Goal: Task Accomplishment & Management: Use online tool/utility

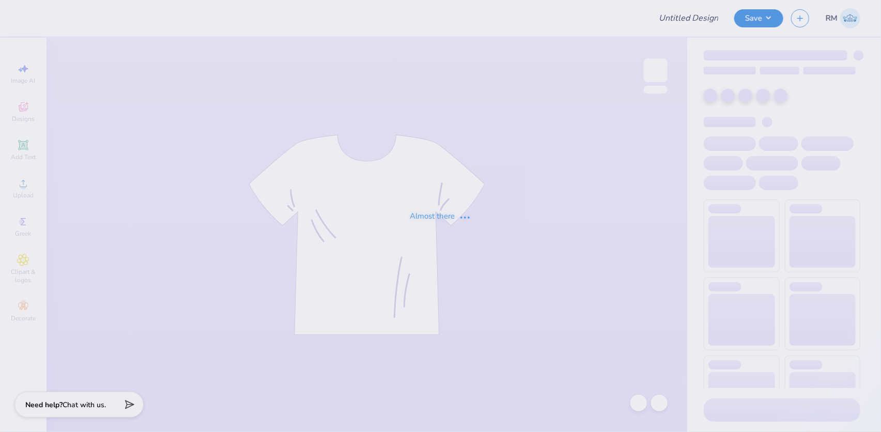
type input "[GEOGRAPHIC_DATA] : [PERSON_NAME]"
type input "25"
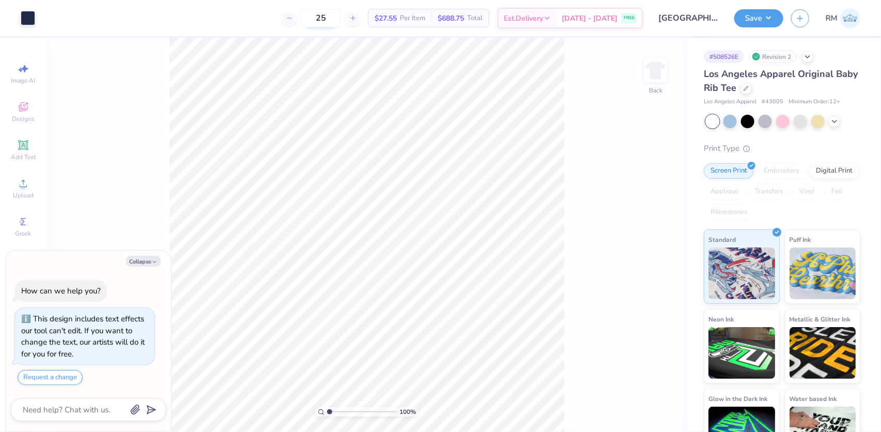
type textarea "x"
type input "1.19950521102347"
type textarea "x"
type input "1.19950521102347"
type textarea "x"
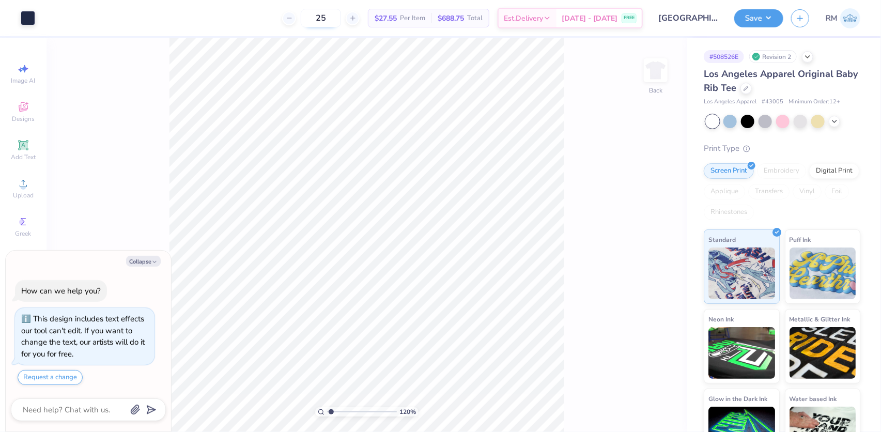
type input "1.19950521102347"
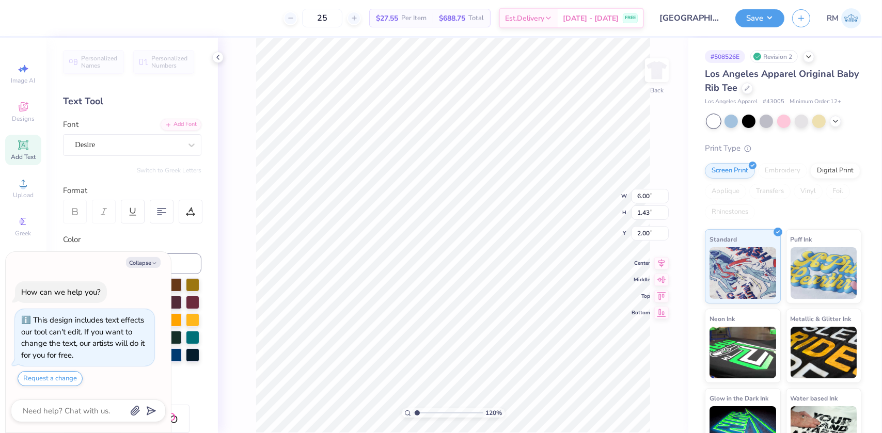
type textarea "x"
type input "1"
click at [662, 262] on icon at bounding box center [662, 261] width 7 height 9
click at [662, 261] on icon at bounding box center [662, 261] width 7 height 9
type textarea "x"
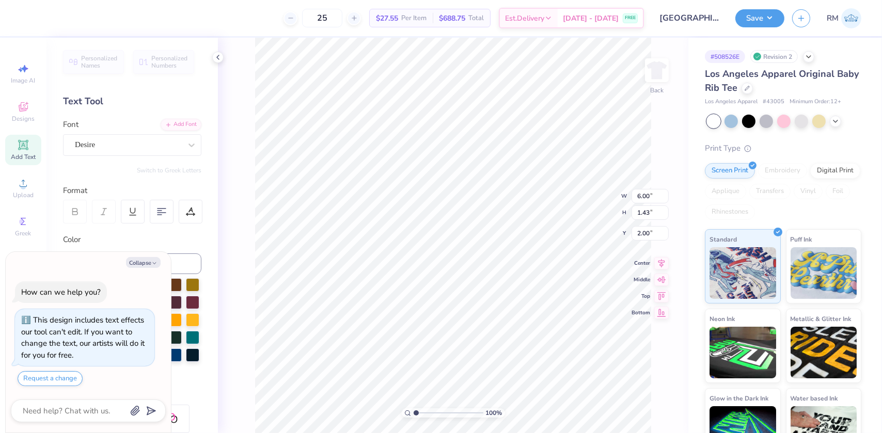
type input "1.57"
click at [660, 253] on icon at bounding box center [662, 253] width 7 height 9
click at [641, 406] on icon at bounding box center [640, 404] width 10 height 10
type textarea "x"
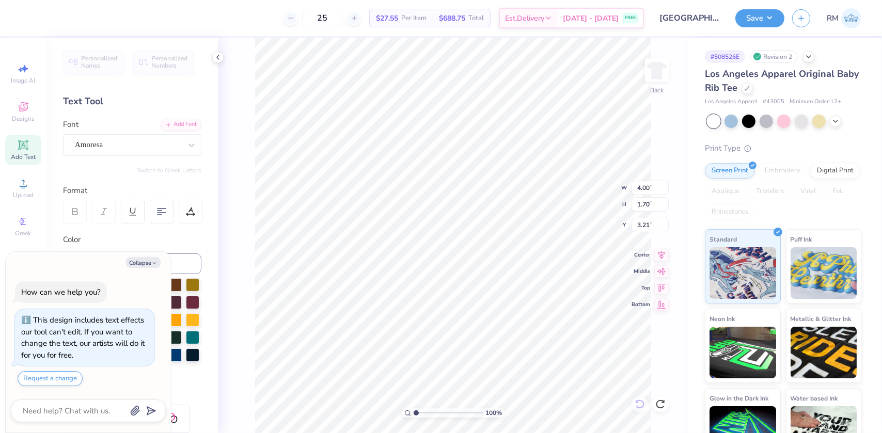
type input "6.00"
type input "1.43"
type input "2.00"
click at [522, 236] on li "Duplicate" at bounding box center [531, 240] width 81 height 20
type textarea "x"
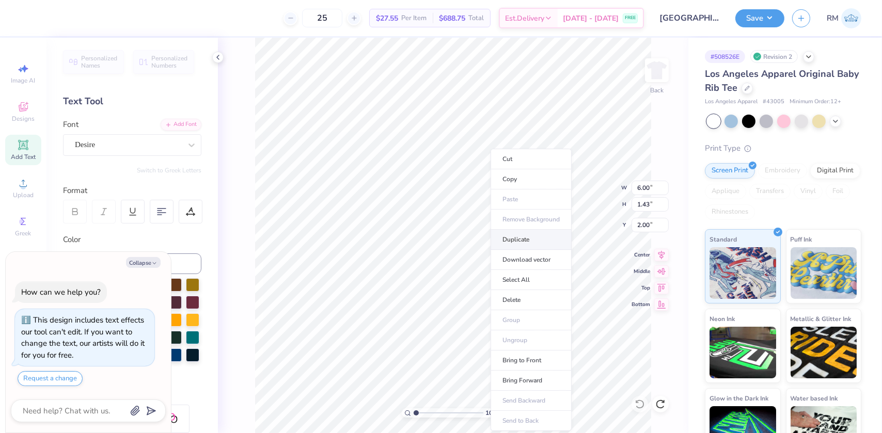
type input "3.00"
type textarea "x"
type input "7.39"
type textarea "x"
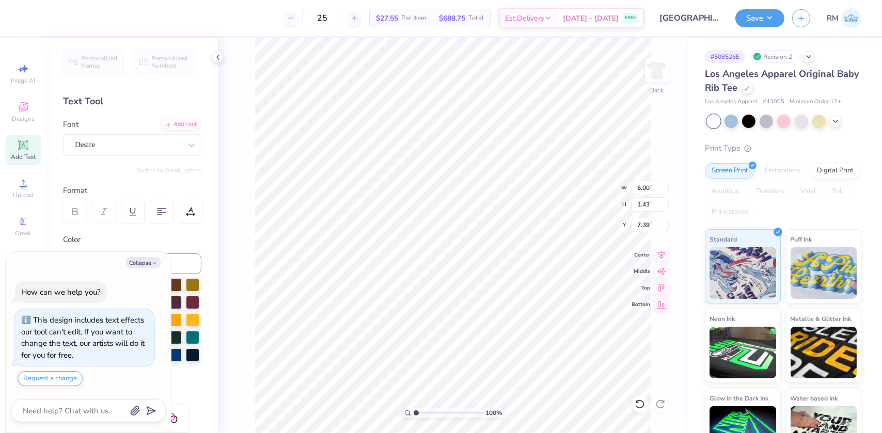
type textarea "S"
type textarea "x"
type textarea "Si"
type textarea "x"
type textarea "Sig"
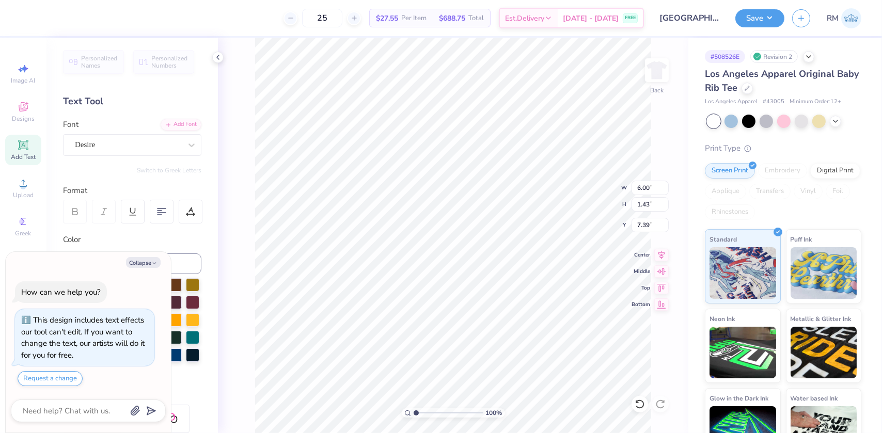
type textarea "x"
type textarea "Sigm"
type textarea "x"
type textarea "Sigma"
type textarea "x"
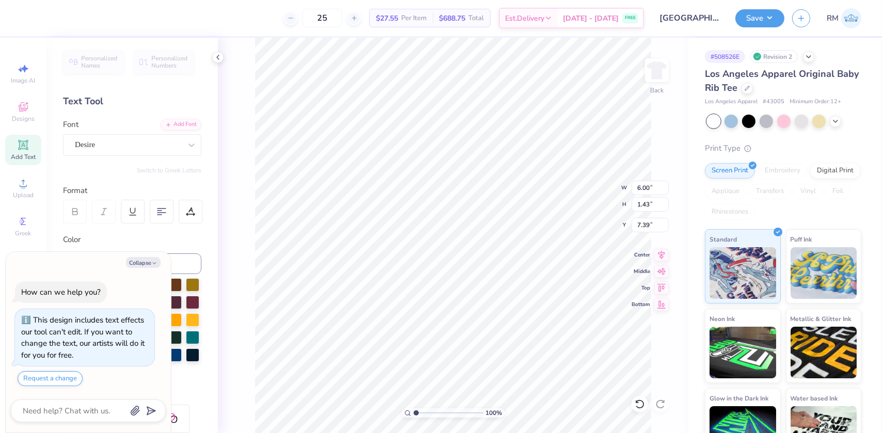
type textarea "Sigm"
type textarea "x"
type textarea "Sig"
type textarea "x"
type textarea "Si"
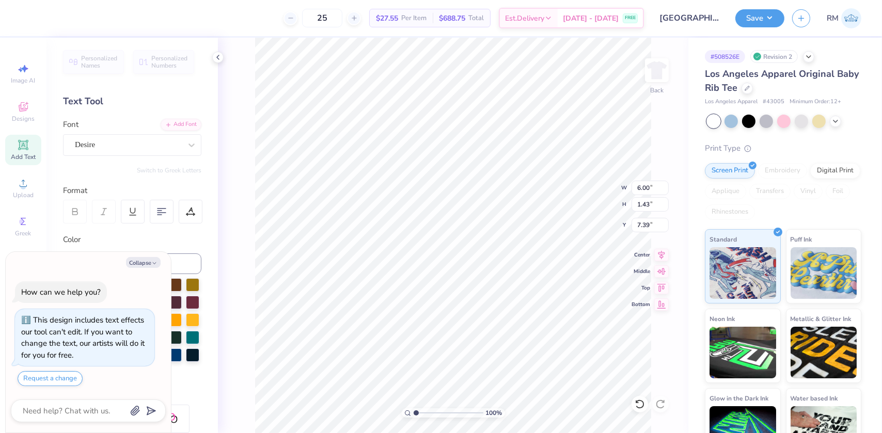
type textarea "x"
type textarea "S"
type textarea "x"
type textarea "SI"
type textarea "x"
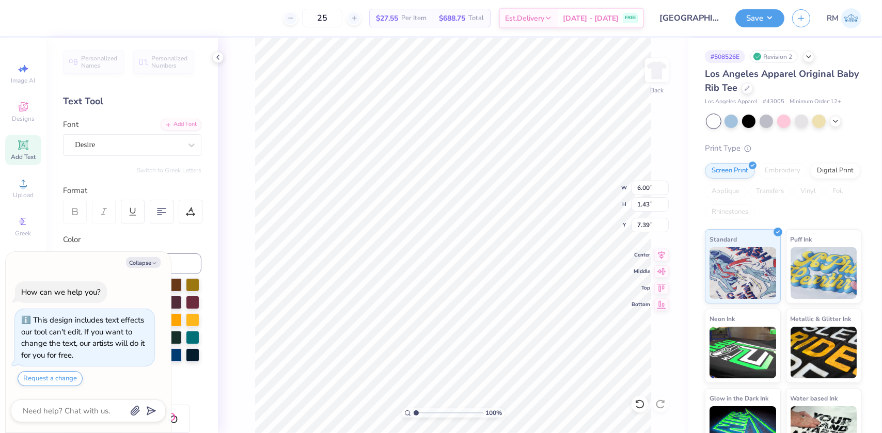
type textarea "SIG"
type textarea "x"
type textarea "SIGM"
type textarea "x"
type textarea "SIGMA"
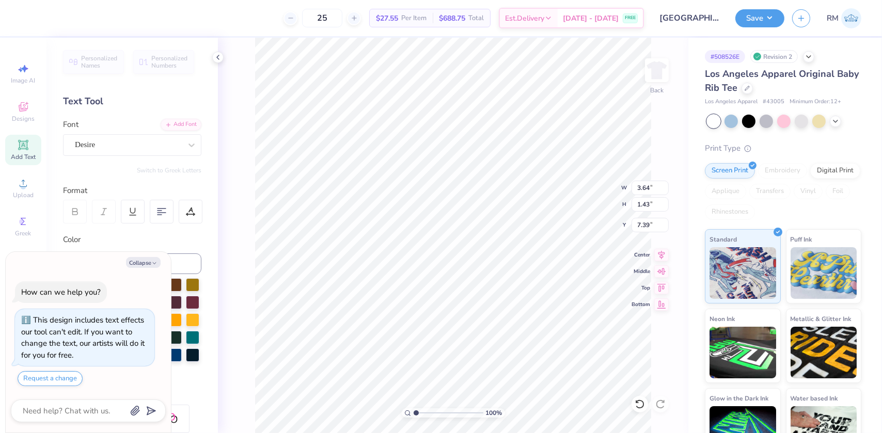
type textarea "x"
type input "5.80"
type textarea "x"
type input "4.00"
type input "1.70"
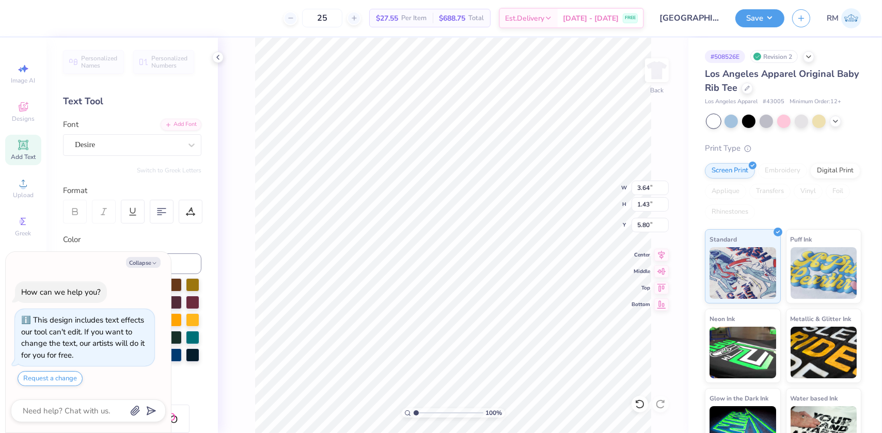
type input "3.21"
type textarea "x"
type input "2.7196421574667"
type textarea "x"
type input "2.7196421574667"
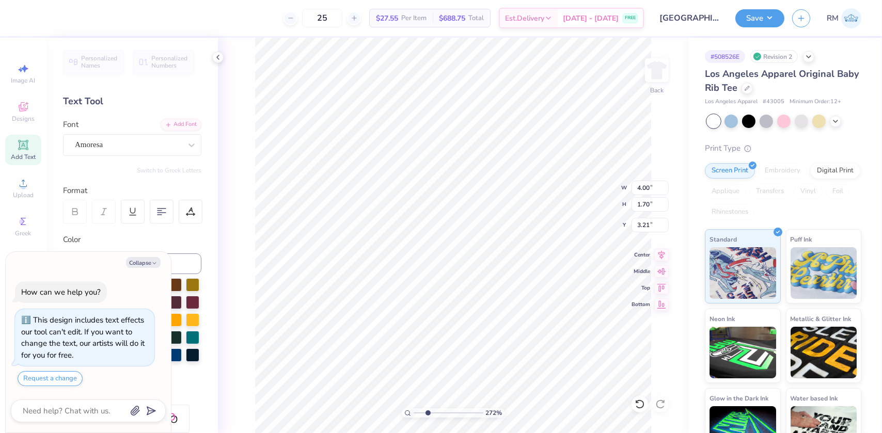
type textarea "x"
type input "2.7196421574667"
type input "7.23"
type textarea "x"
type input "2.7196421574667"
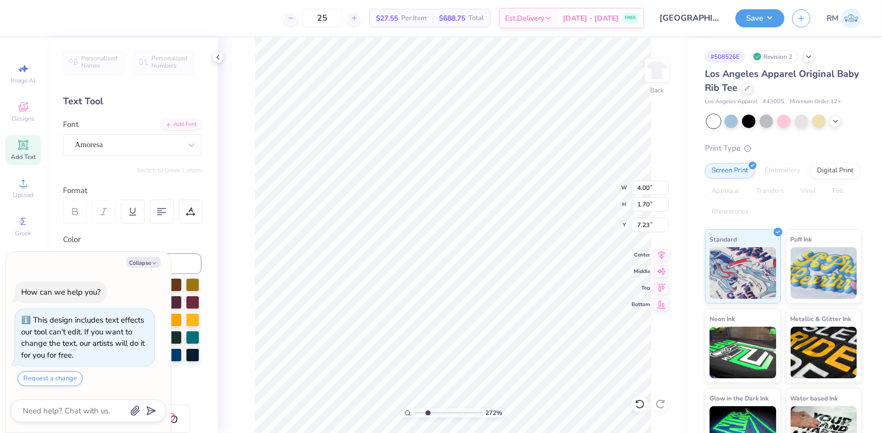
type input "3.64"
type input "1.43"
type input "5.80"
type textarea "x"
type input "2.7196421574667"
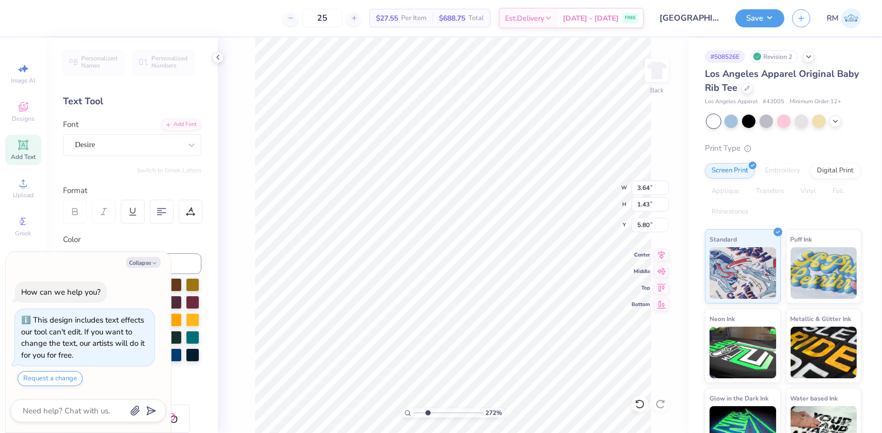
type input "3.62"
type textarea "x"
type input "2.7196421574667"
type textarea "x"
type input "2.7196421574667"
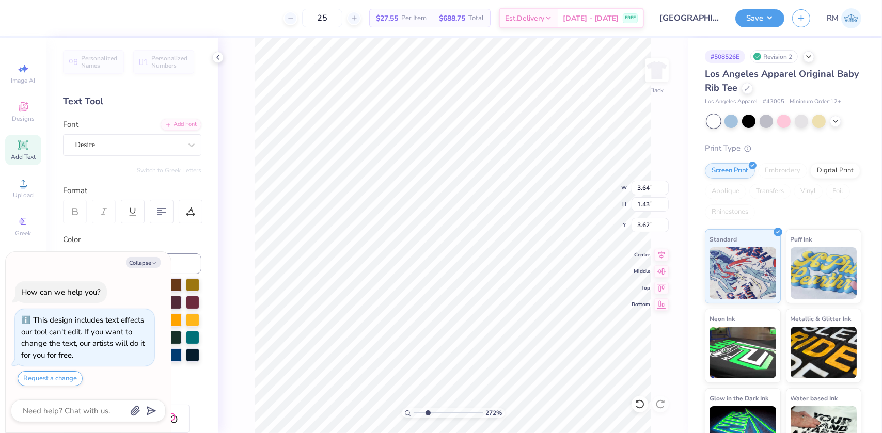
type input "2.01"
type input "0.79"
type input "4.26"
type textarea "x"
type input "2.7196421574667"
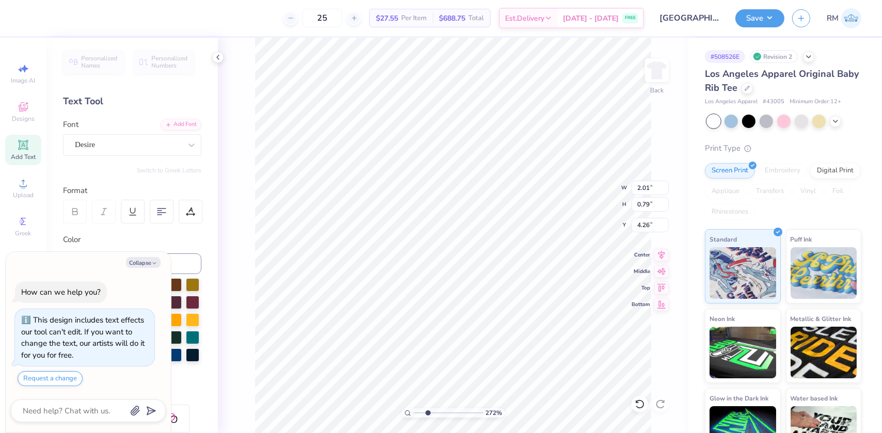
type textarea "x"
type input "2.7196421574667"
click at [635, 404] on icon at bounding box center [640, 404] width 10 height 10
type textarea "x"
type input "2.7196421574667"
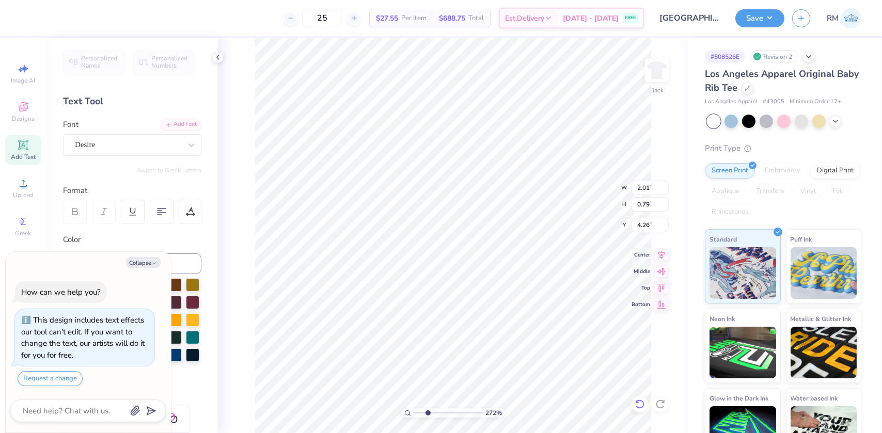
type input "3.64"
type input "1.43"
type input "3.62"
type textarea "x"
type input "2.7196421574667"
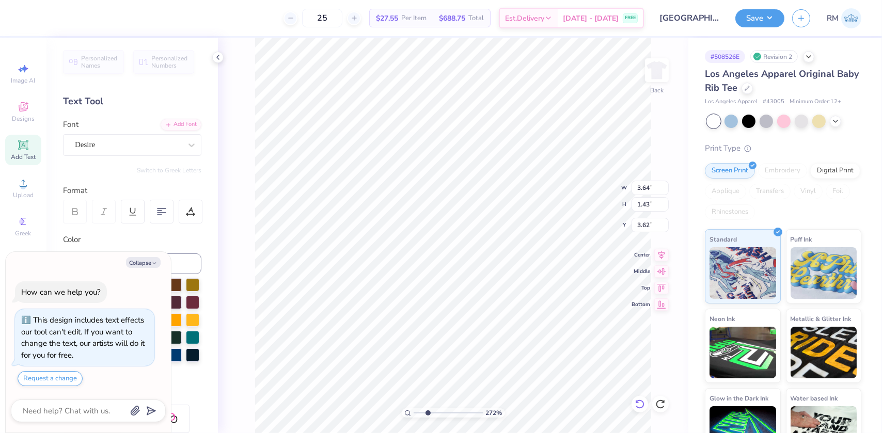
type textarea "x"
type input "2.7196421574667"
type input "5.60"
type textarea "x"
type input "2.7196421574667"
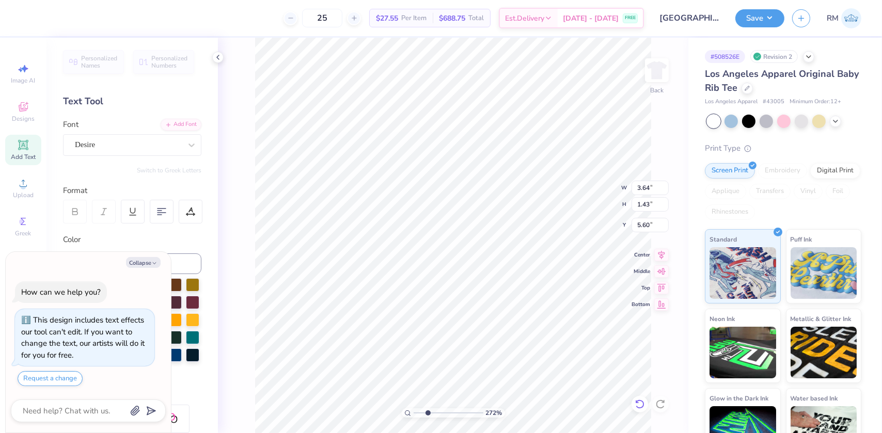
type input "4.00"
type input "1.70"
type input "7.23"
type textarea "x"
type input "2.7196421574667"
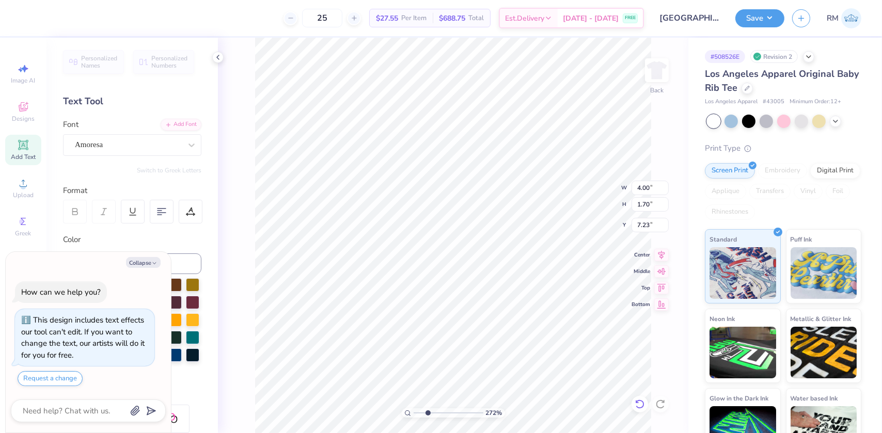
type input "7.30"
type textarea "x"
type input "2.7196421574667"
type input "3.64"
type input "1.43"
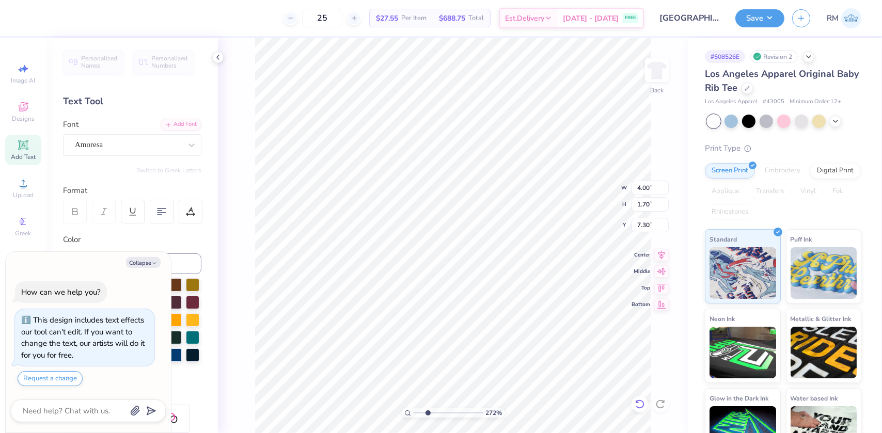
type input "5.60"
click at [647, 203] on input "1.43" at bounding box center [650, 204] width 37 height 14
type input "1"
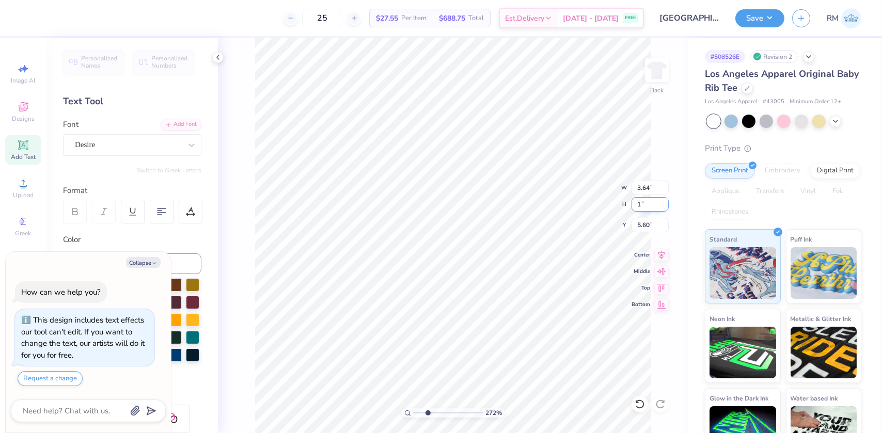
type textarea "x"
type input "2.7196421574667"
type input "2.54"
type input "1.00"
type input "5.82"
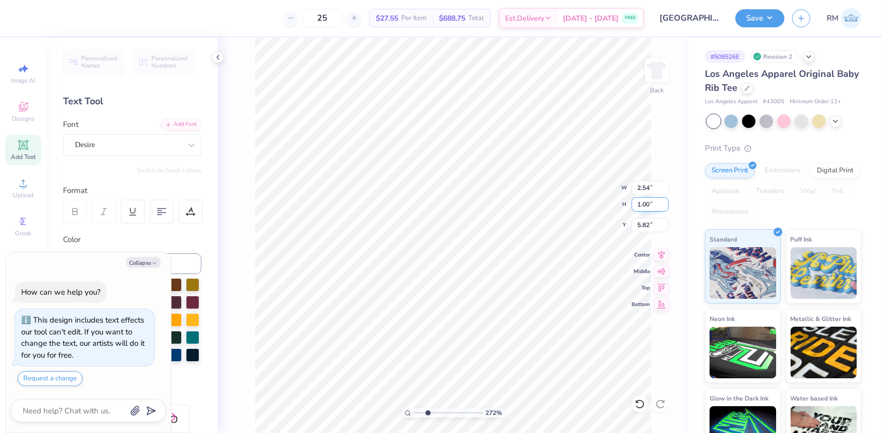
type textarea "x"
type input "2.7196421574667"
type textarea "x"
type input "2.7196421574667"
type textarea "x"
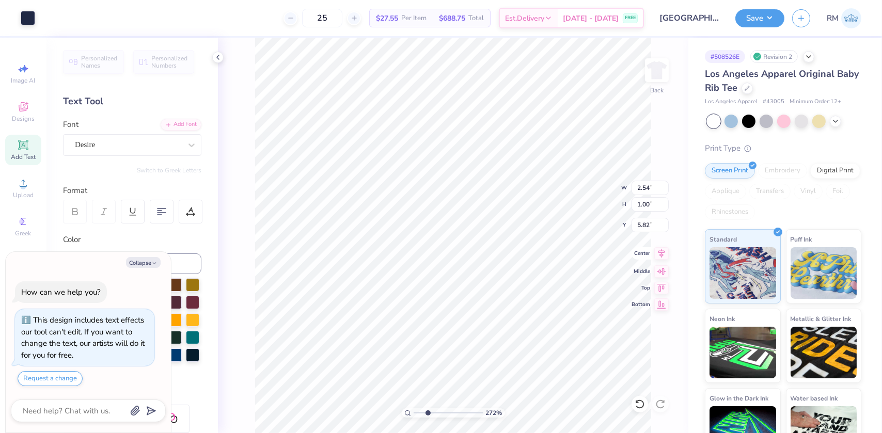
type input "2.7196421574667"
type input "4.05"
click at [662, 257] on icon at bounding box center [662, 253] width 14 height 12
click at [662, 252] on icon at bounding box center [662, 253] width 14 height 12
type textarea "x"
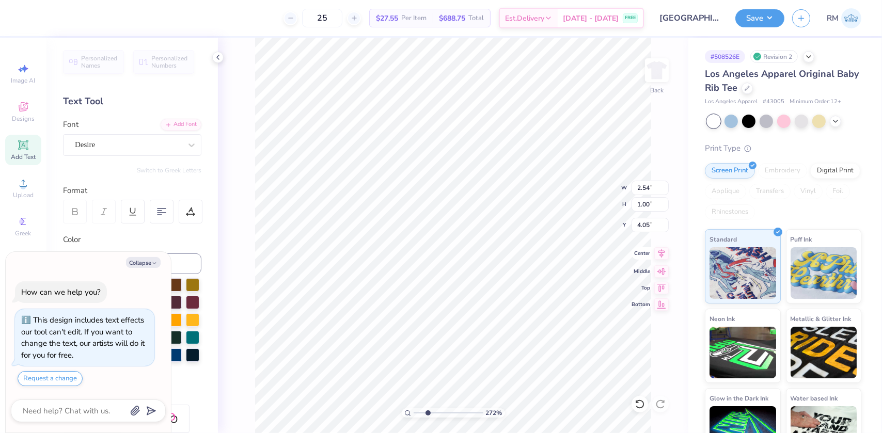
type input "2.7196421574667"
type textarea "x"
type input "2.7196421574667"
type textarea "x"
type input "2.7196421574667"
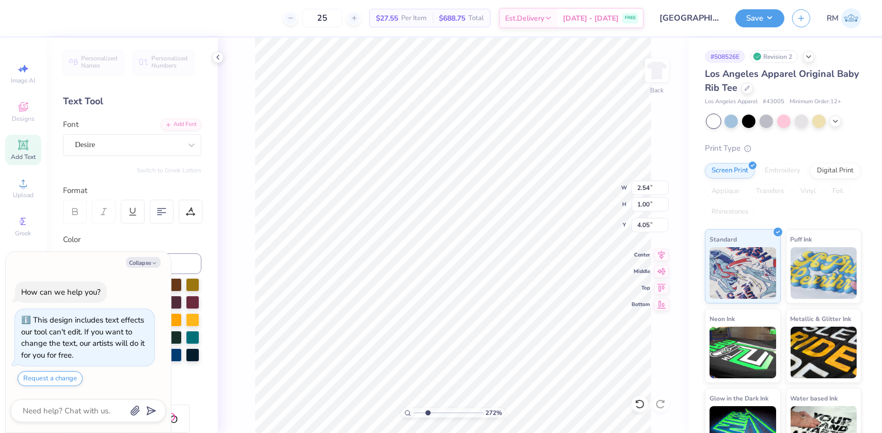
type textarea "x"
type input "2.7196421574667"
type textarea "x"
type input "2.7196421574667"
type input "3.68"
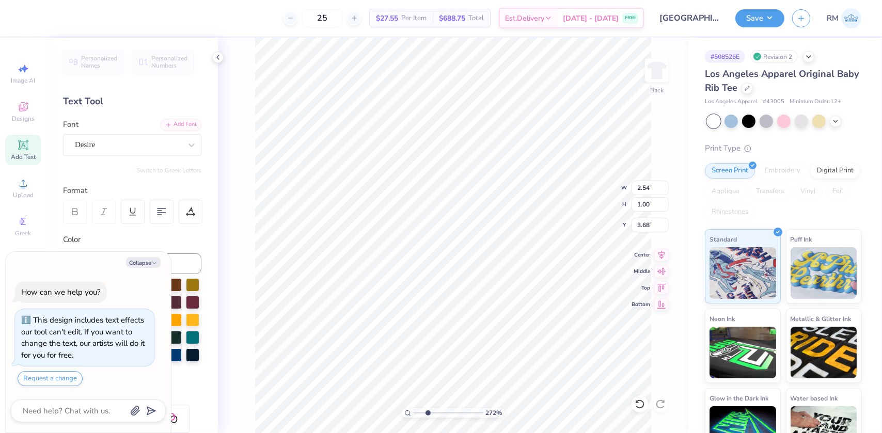
type textarea "x"
type input "2.7196421574667"
type textarea "x"
type input "2.7196421574667"
type textarea "x"
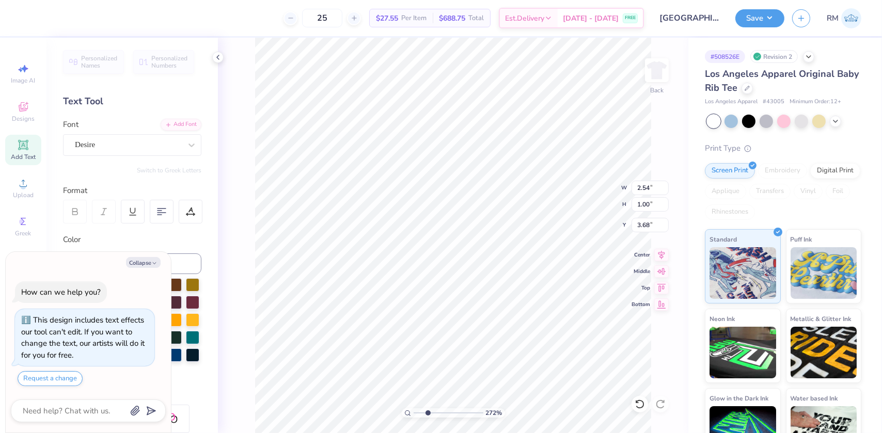
type input "2.7196421574667"
type textarea "x"
type input "2.7196421574667"
type textarea "x"
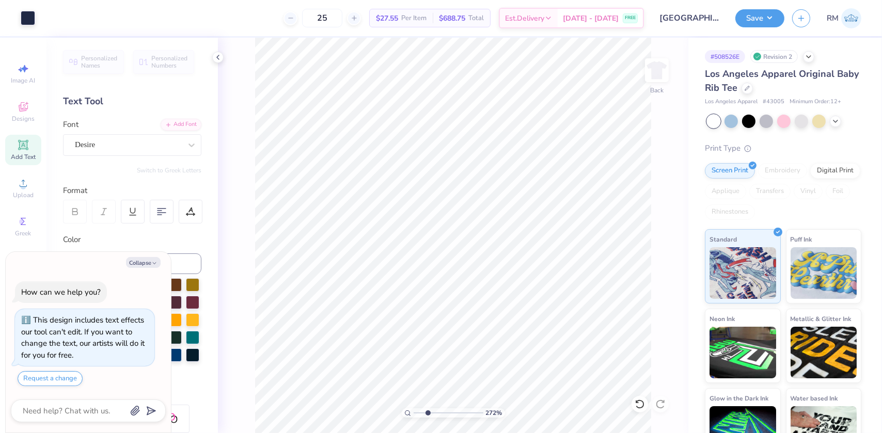
type input "2.7196421574667"
type textarea "x"
type input "2.7196421574667"
type input "3.95"
type textarea "x"
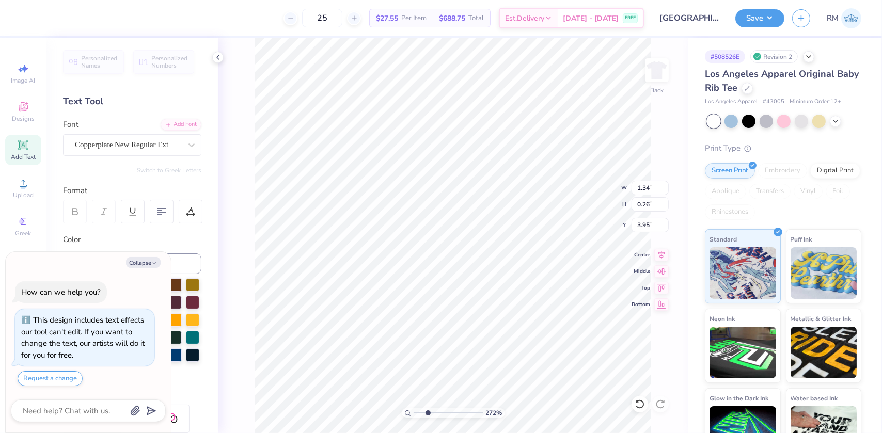
type input "2.7196421574667"
type textarea "x"
type input "2.7196421574667"
type textarea "x"
type input "2.7196421574667"
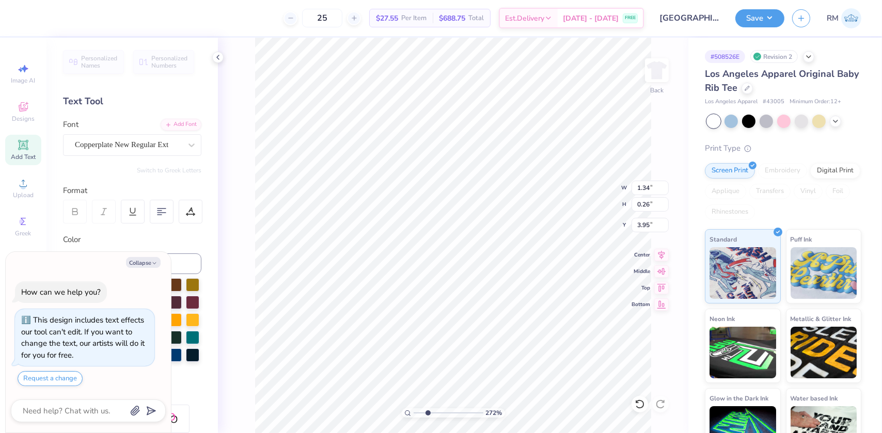
type input "0.89"
type input "3.92"
type textarea "x"
type input "2.7196421574667"
type textarea "x"
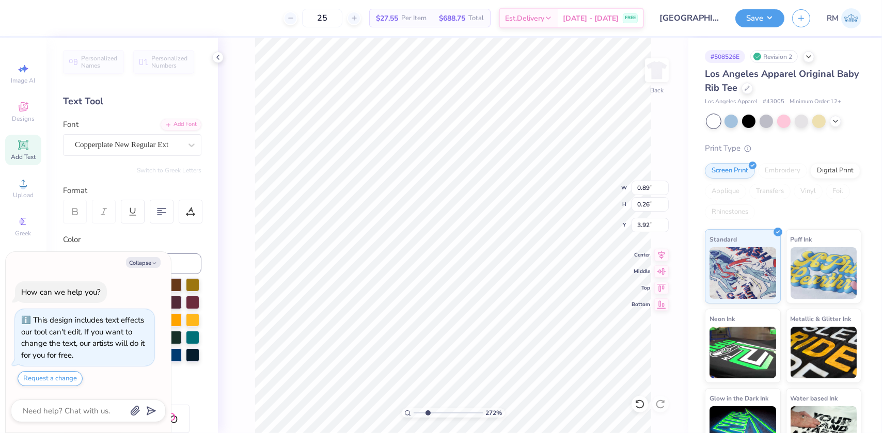
type input "2.7196421574667"
type input "3.95"
type textarea "x"
type input "2.7196421574667"
type textarea "x"
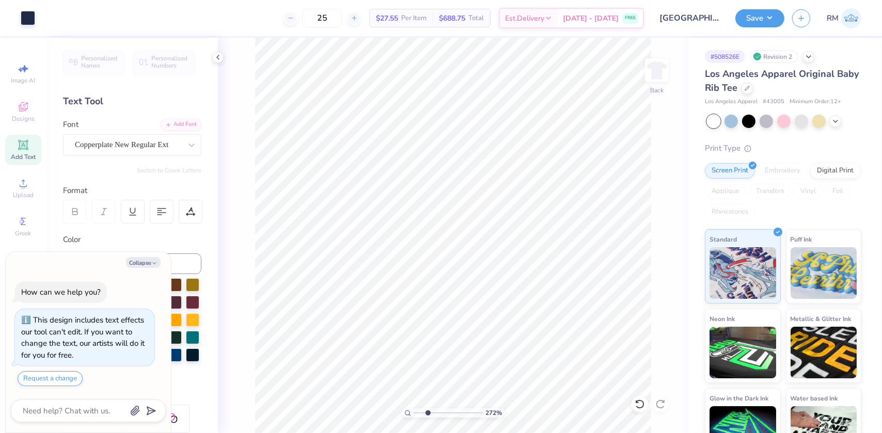
type input "2.7196421574667"
type textarea "x"
type input "2.7196421574667"
type textarea "x"
type input "2.7196421574667"
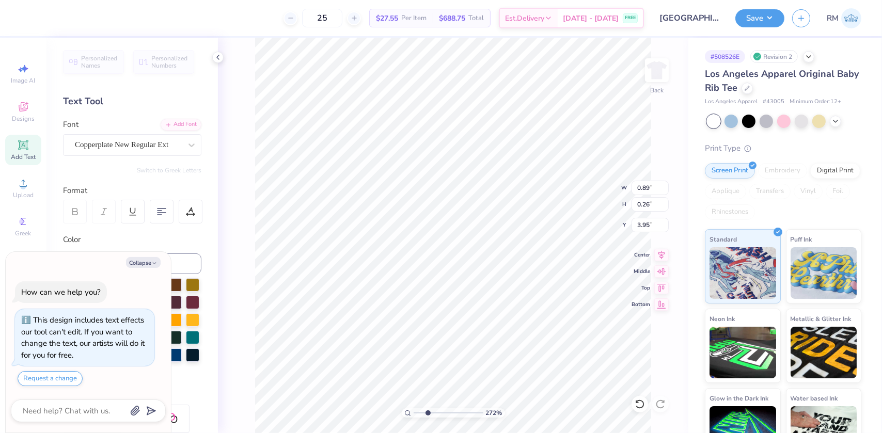
type input "1.34"
type textarea "x"
type input "2.7196421574667"
type textarea "x"
type input "2.75"
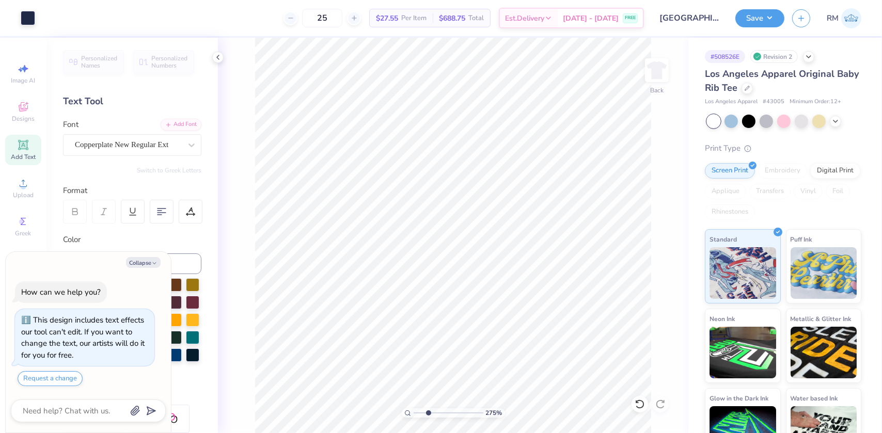
click at [428, 412] on input "range" at bounding box center [449, 413] width 70 height 9
type textarea "x"
type input "1.34"
type input "0.26"
type input "3.95"
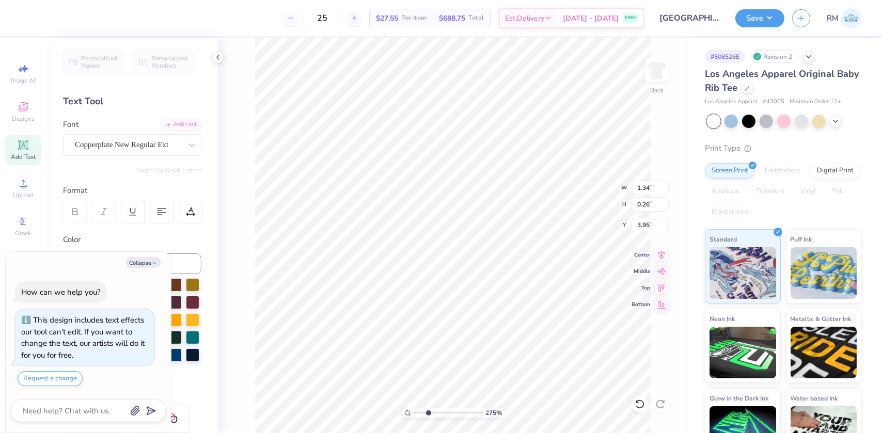
type textarea "x"
type input "2.54"
type input "1.00"
type input "3.58"
type textarea "x"
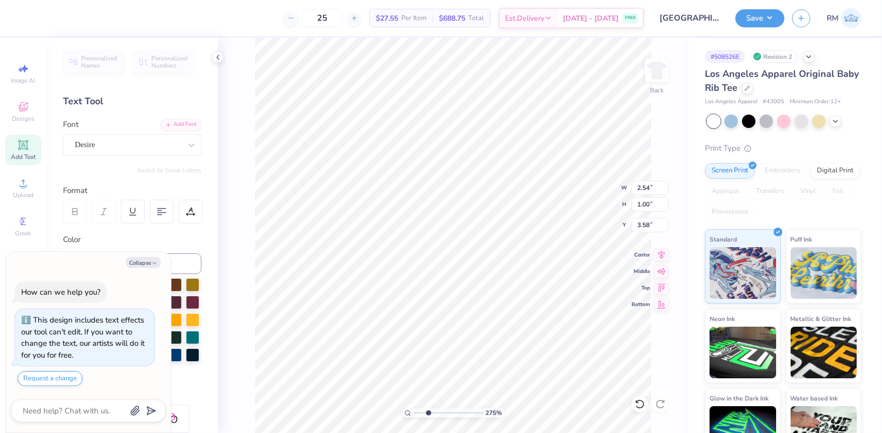
type input "0.89"
type input "0.26"
type input "3.95"
type textarea "x"
type input "2.54"
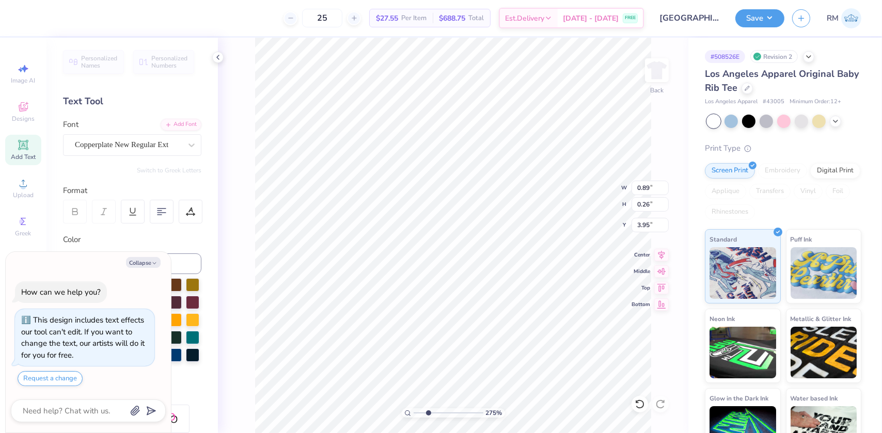
type input "1.00"
type input "3.58"
type textarea "x"
type input "0.89"
type input "0.26"
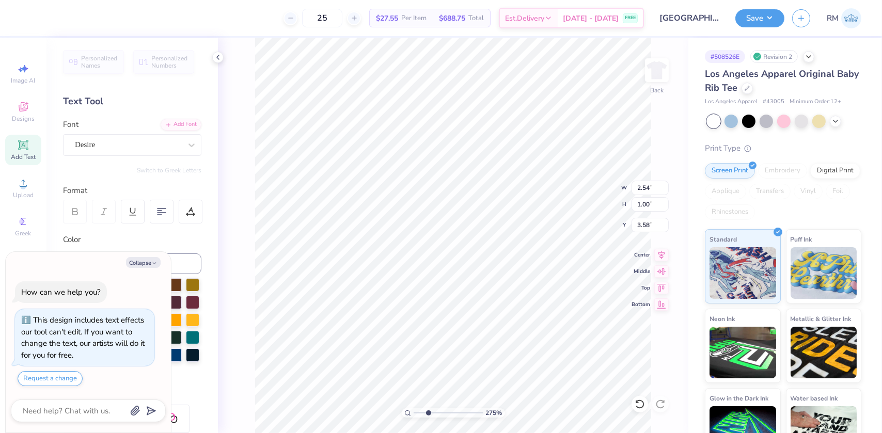
type input "3.95"
type textarea "x"
type input "2.54"
type input "1.00"
type input "3.58"
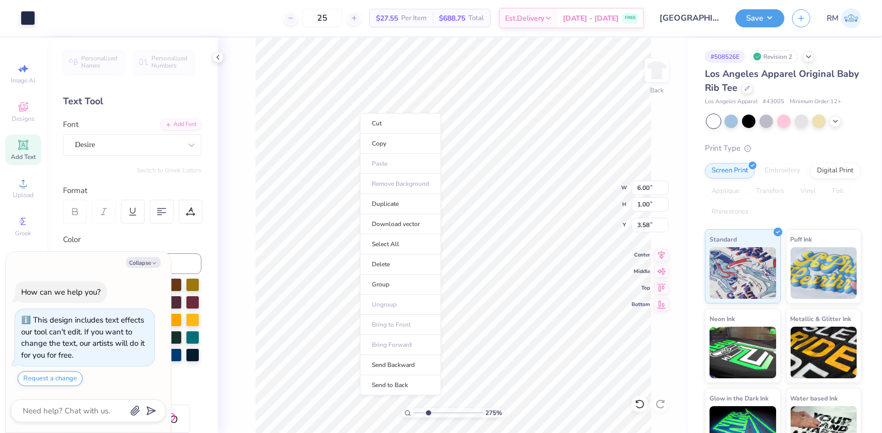
type textarea "x"
type input "1"
click at [397, 284] on li "Group" at bounding box center [400, 285] width 81 height 20
type textarea "x"
type input "1.06"
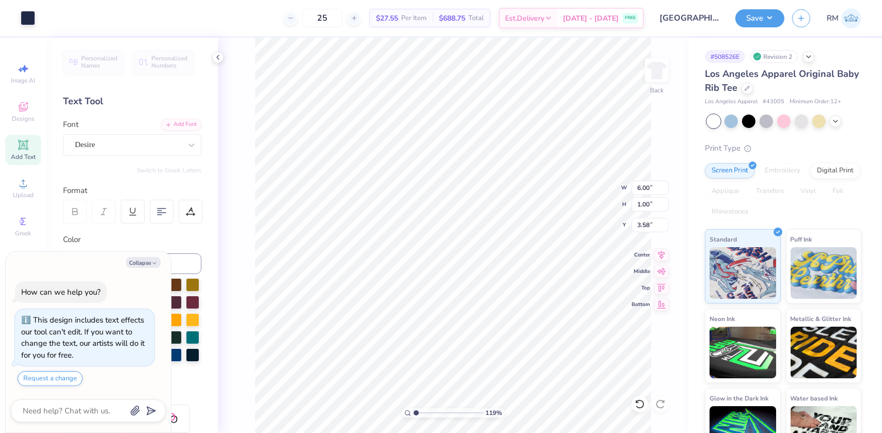
click at [416, 414] on input "range" at bounding box center [449, 413] width 70 height 9
click at [662, 253] on icon at bounding box center [662, 253] width 14 height 12
type textarea "x"
type input "1.82941519640861"
type textarea "x"
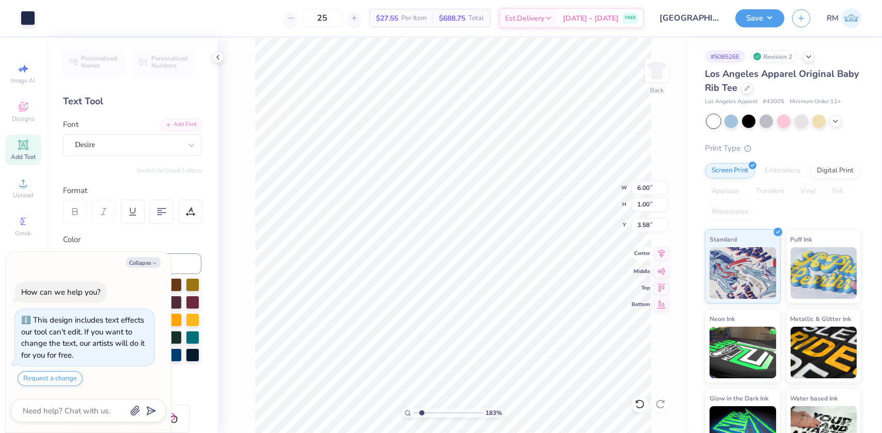
type input "1.82941519640861"
type textarea "x"
type input "1.82941519640861"
type textarea "x"
drag, startPoint x: 417, startPoint y: 415, endPoint x: 424, endPoint y: 414, distance: 6.7
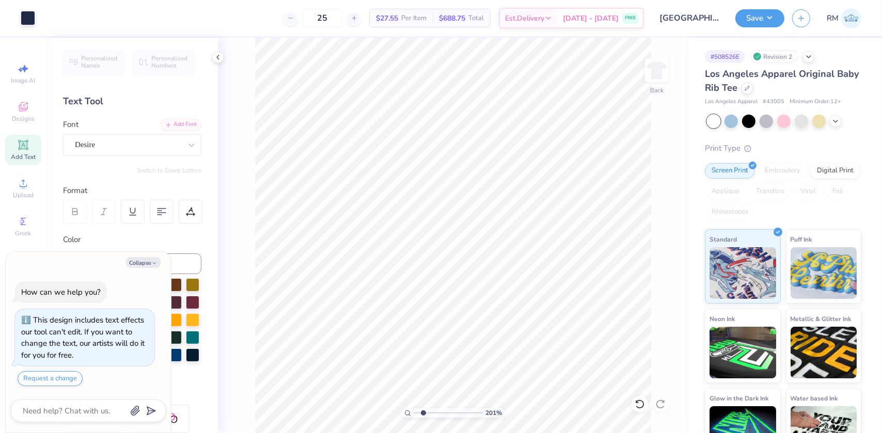
type input "2.07"
click at [424, 414] on input "range" at bounding box center [449, 413] width 70 height 9
click at [640, 408] on icon at bounding box center [639, 404] width 9 height 9
click at [664, 253] on icon at bounding box center [662, 253] width 14 height 12
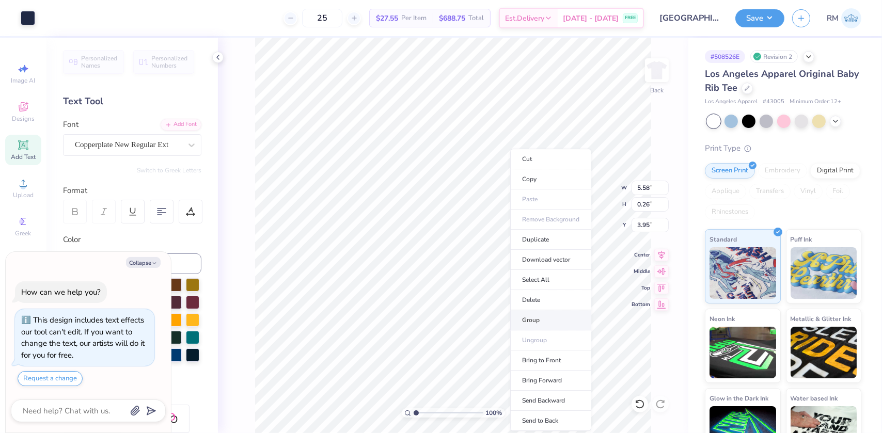
click at [537, 324] on li "Group" at bounding box center [550, 321] width 81 height 20
drag, startPoint x: 416, startPoint y: 413, endPoint x: 425, endPoint y: 413, distance: 8.3
click at [425, 413] on input "range" at bounding box center [449, 413] width 70 height 9
click at [662, 247] on icon at bounding box center [662, 253] width 14 height 12
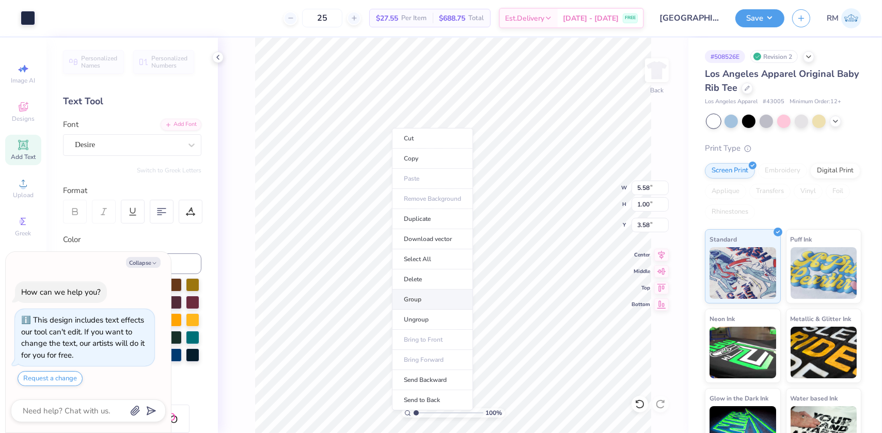
click at [415, 297] on li "Group" at bounding box center [432, 300] width 81 height 20
drag, startPoint x: 415, startPoint y: 410, endPoint x: 431, endPoint y: 414, distance: 16.7
click at [431, 414] on input "range" at bounding box center [449, 413] width 70 height 9
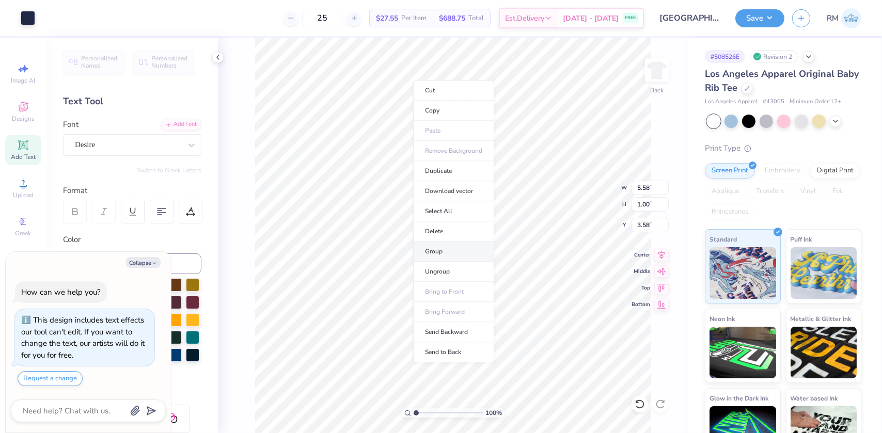
click at [445, 247] on li "Group" at bounding box center [453, 252] width 81 height 20
click at [661, 252] on icon at bounding box center [662, 253] width 14 height 12
click at [417, 411] on input "range" at bounding box center [449, 413] width 70 height 9
click at [644, 407] on icon at bounding box center [640, 404] width 10 height 10
click at [635, 401] on icon at bounding box center [640, 404] width 10 height 10
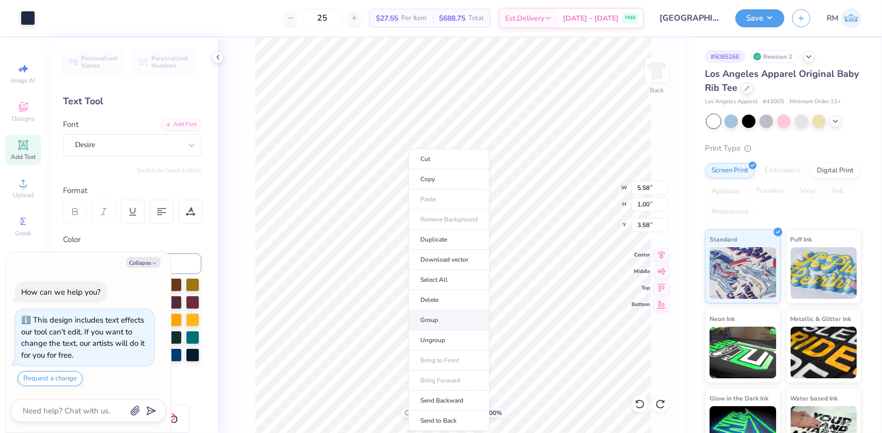
click at [441, 321] on li "Group" at bounding box center [449, 321] width 81 height 20
click at [660, 249] on icon at bounding box center [662, 253] width 14 height 12
click at [664, 254] on icon at bounding box center [662, 253] width 14 height 12
click at [642, 407] on icon at bounding box center [639, 404] width 9 height 9
click at [661, 403] on icon at bounding box center [661, 404] width 10 height 10
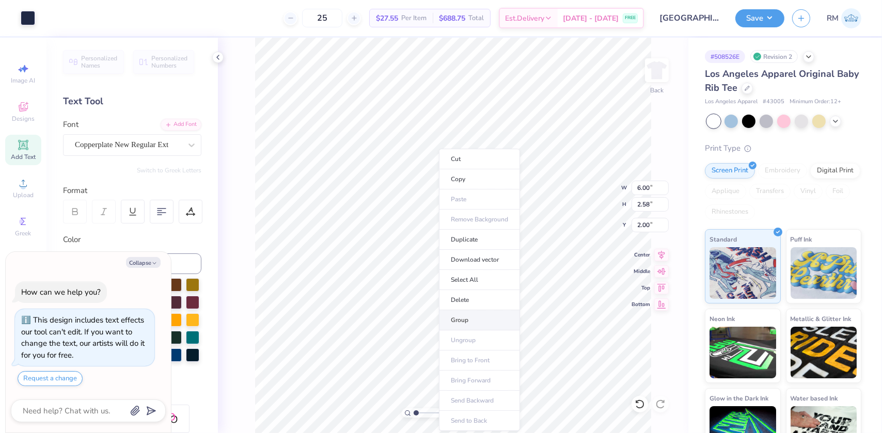
click at [473, 320] on li "Group" at bounding box center [479, 321] width 81 height 20
click at [663, 252] on icon at bounding box center [662, 253] width 14 height 12
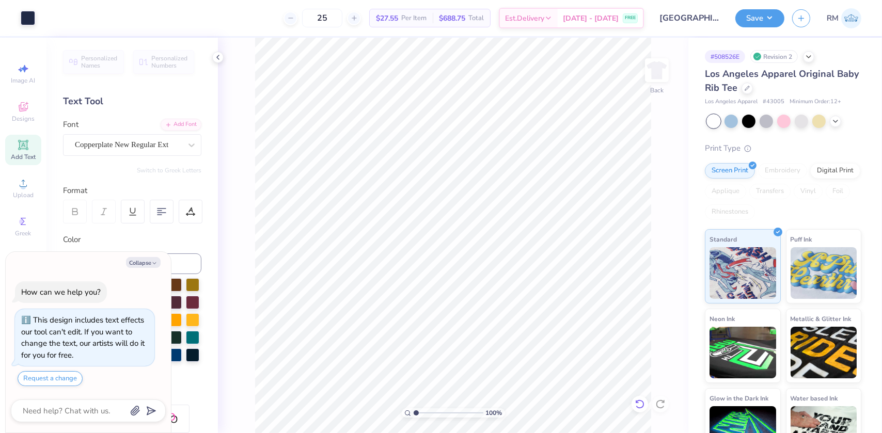
click at [641, 401] on icon at bounding box center [639, 404] width 9 height 9
click at [414, 413] on input "range" at bounding box center [449, 413] width 70 height 9
click at [473, 315] on li "Group" at bounding box center [494, 321] width 81 height 20
click at [659, 254] on icon at bounding box center [662, 253] width 14 height 12
click at [666, 256] on icon at bounding box center [662, 253] width 14 height 12
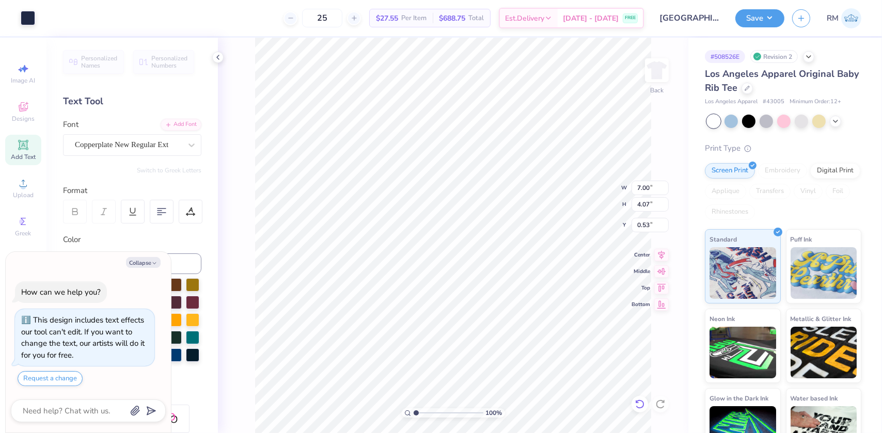
click at [640, 406] on icon at bounding box center [640, 404] width 10 height 10
click at [465, 316] on li "Group" at bounding box center [480, 321] width 81 height 20
click at [658, 250] on icon at bounding box center [662, 253] width 14 height 12
click at [661, 253] on icon at bounding box center [662, 253] width 7 height 9
drag, startPoint x: 417, startPoint y: 413, endPoint x: 405, endPoint y: 414, distance: 11.9
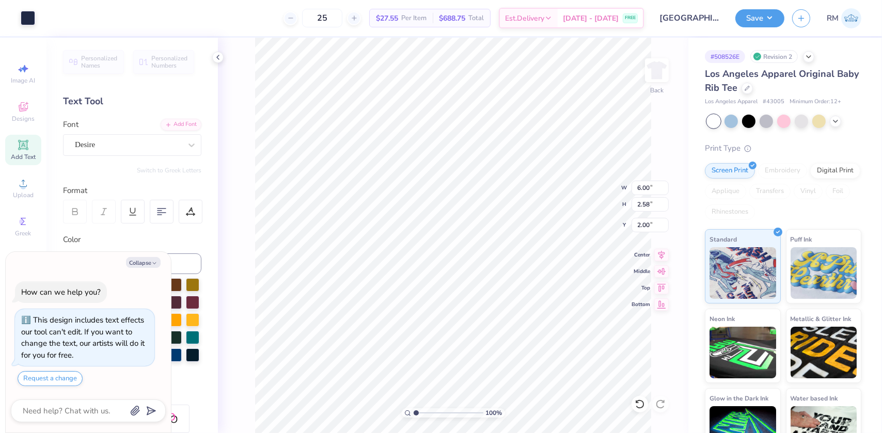
click at [414, 414] on input "range" at bounding box center [449, 413] width 70 height 9
click at [771, 20] on button "Save" at bounding box center [760, 17] width 49 height 18
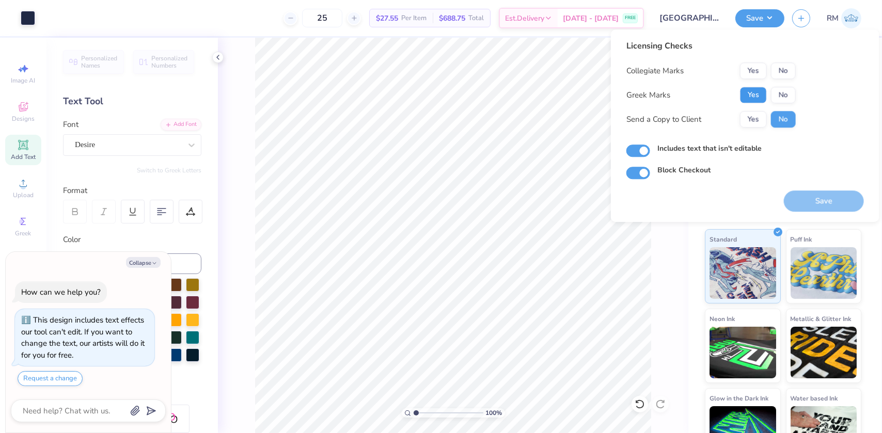
click at [744, 96] on button "Yes" at bounding box center [753, 95] width 27 height 17
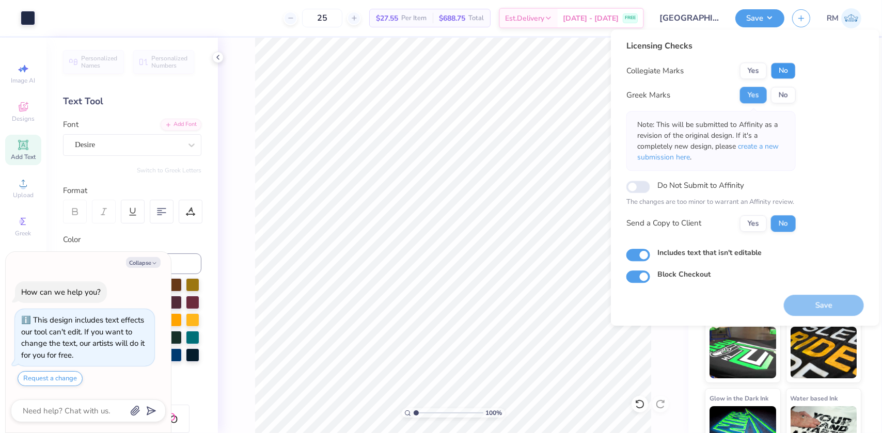
click at [777, 72] on button "No" at bounding box center [783, 71] width 25 height 17
click at [751, 146] on span "create a new submission here" at bounding box center [709, 152] width 142 height 21
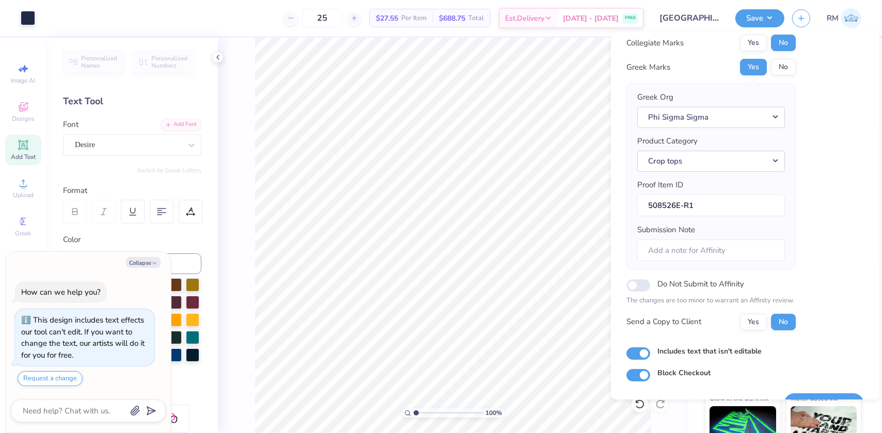
scroll to position [54, 0]
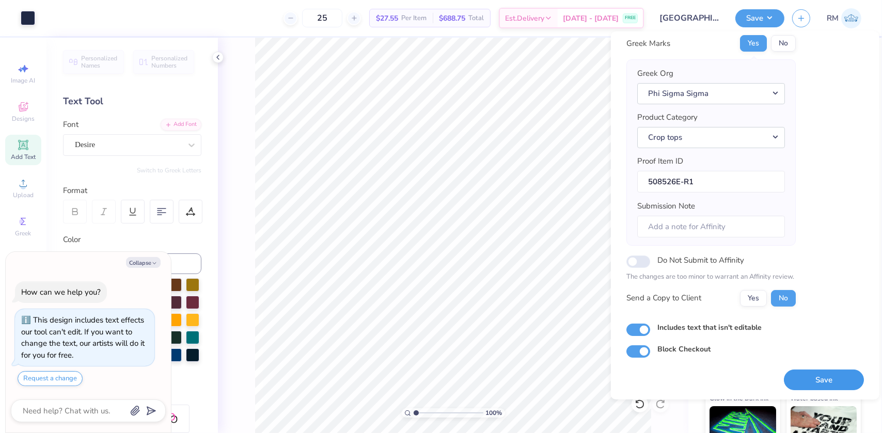
click at [827, 384] on button "Save" at bounding box center [824, 379] width 80 height 21
